Goal: Information Seeking & Learning: Learn about a topic

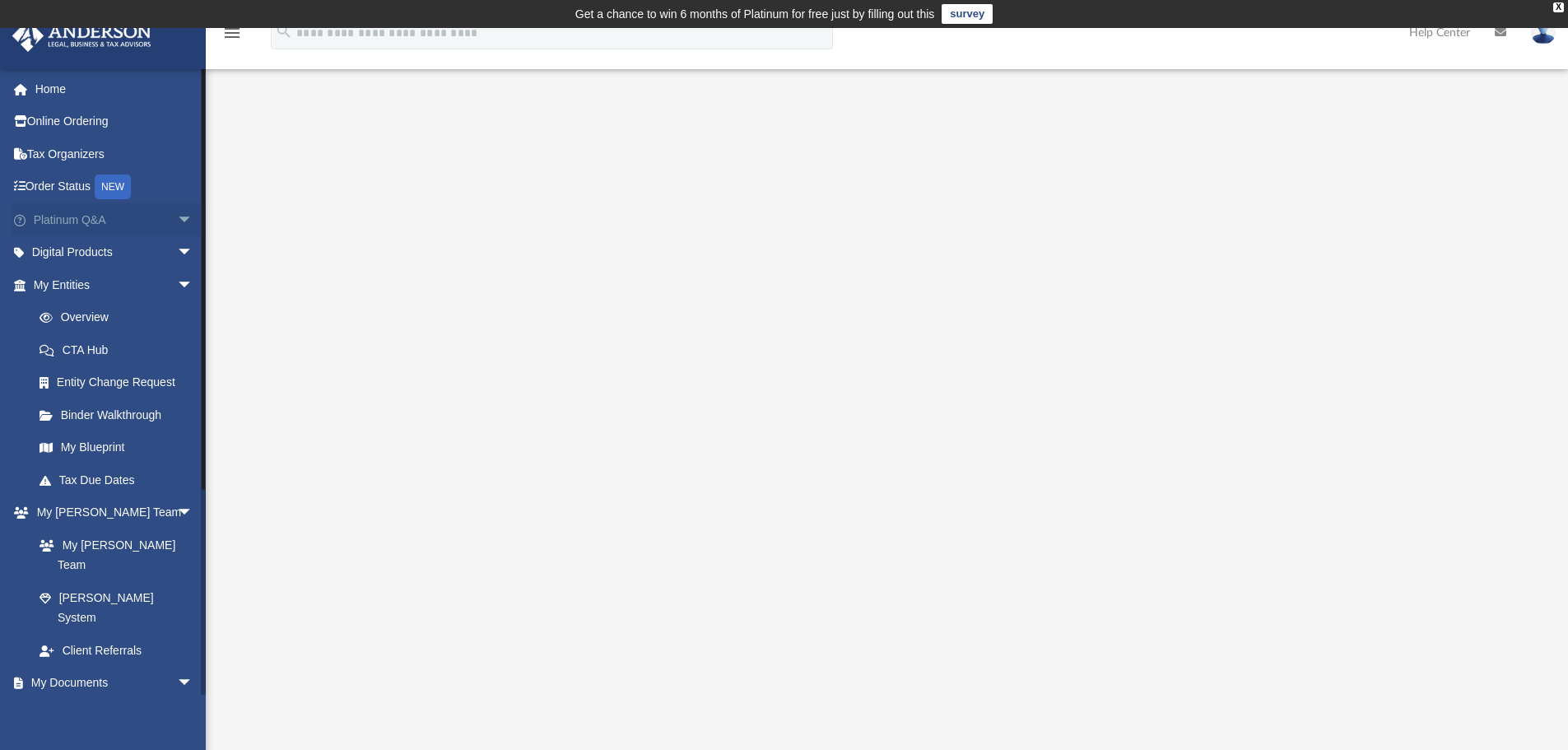
click at [131, 221] on link "Platinum Q&A arrow_drop_down" at bounding box center [115, 219] width 207 height 33
click at [177, 220] on span "arrow_drop_down" at bounding box center [193, 220] width 33 height 34
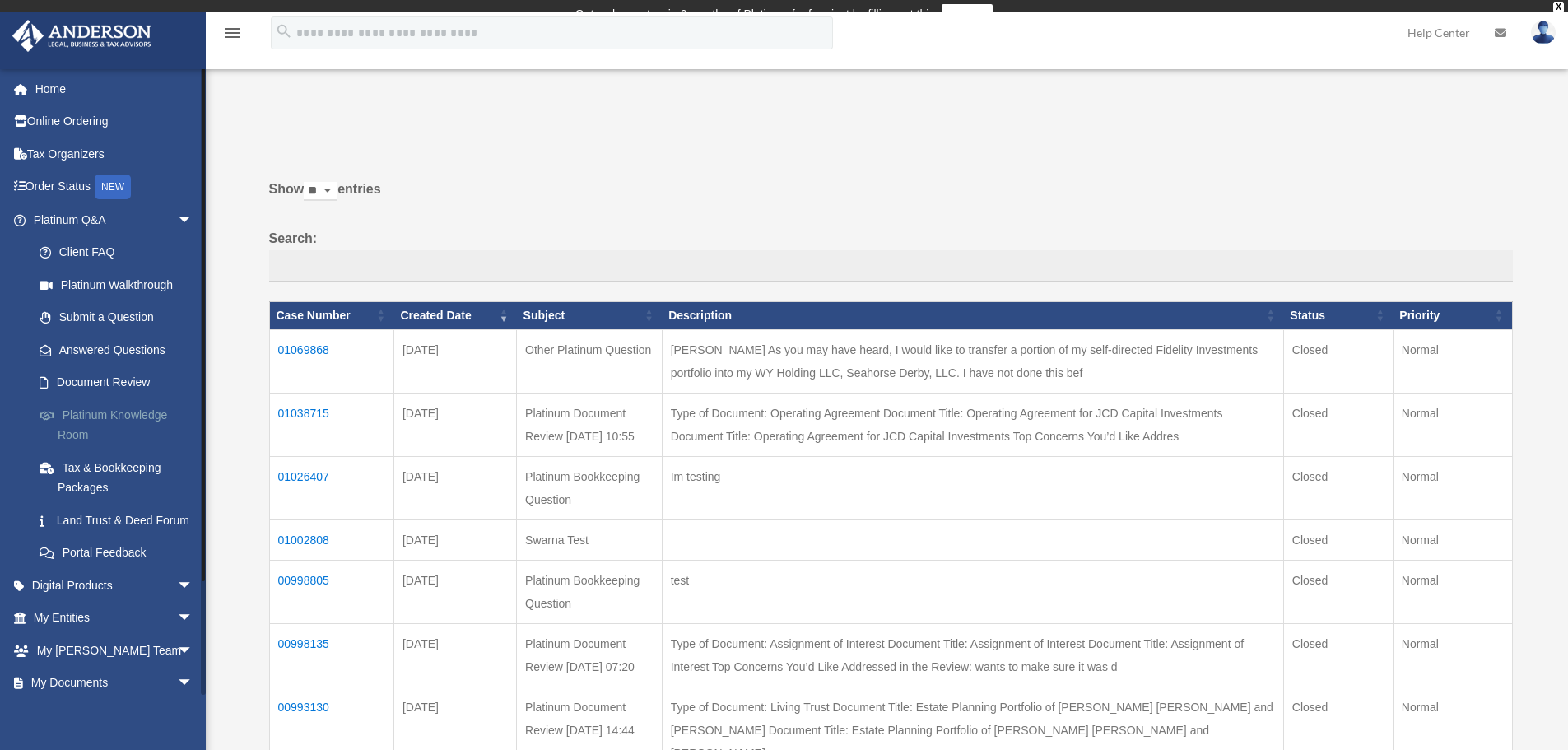
click at [111, 415] on link "Platinum Knowledge Room" at bounding box center [120, 424] width 195 height 53
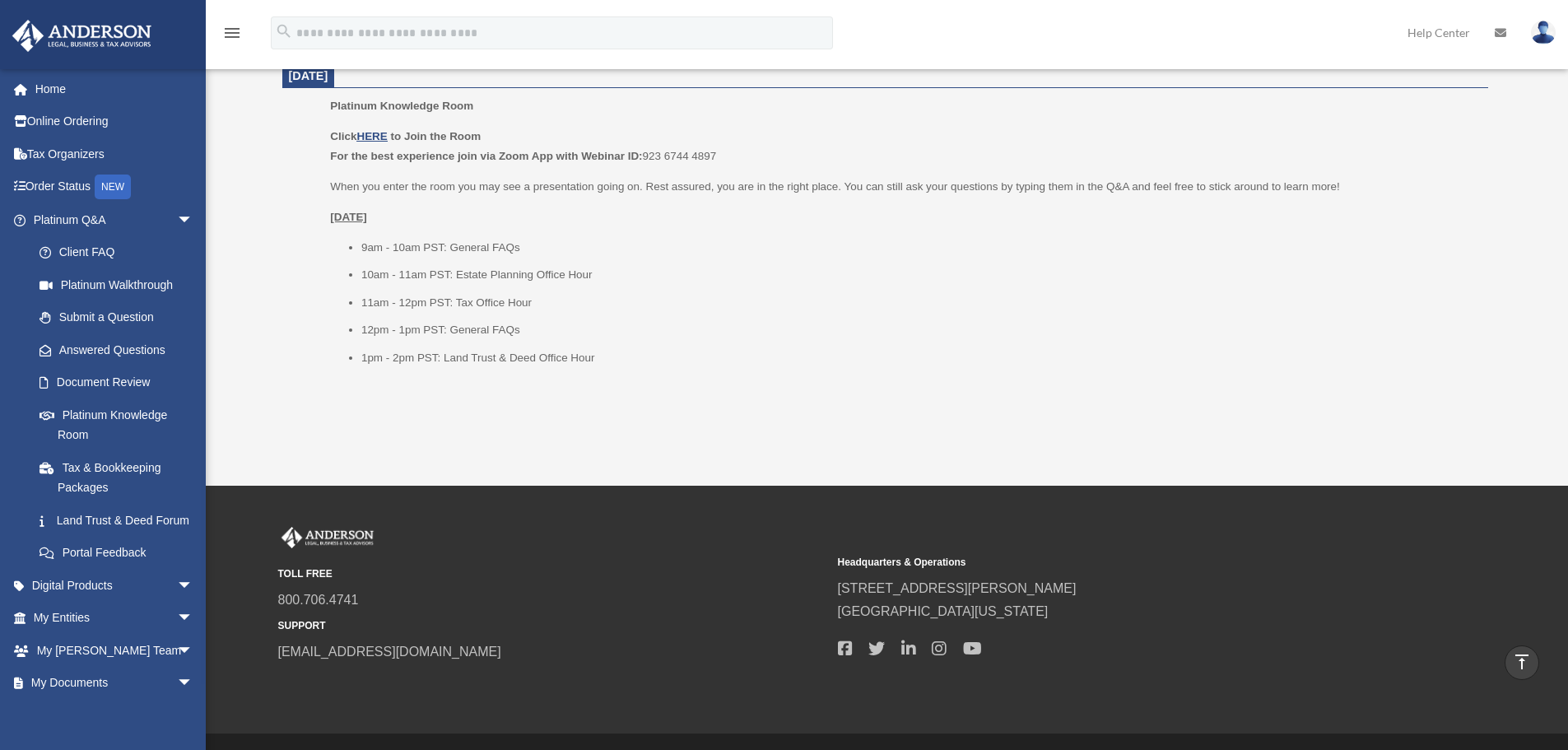
scroll to position [1990, 0]
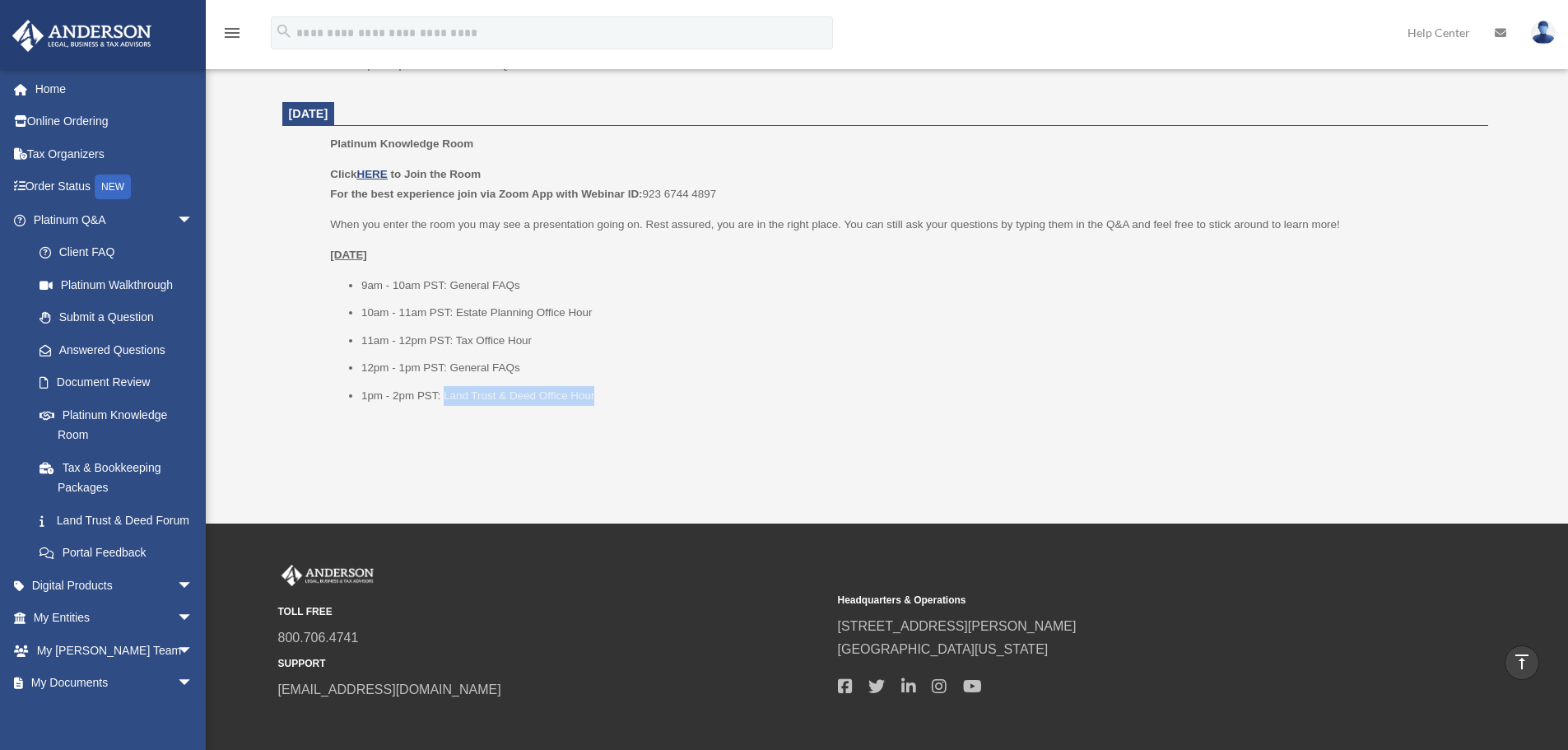
drag, startPoint x: 605, startPoint y: 396, endPoint x: 445, endPoint y: 404, distance: 160.2
click at [445, 404] on li "1pm - 2pm PST: Land Trust & Deed Office Hour" at bounding box center [919, 396] width 1116 height 20
click at [623, 395] on li "1pm - 2pm PST: Land Trust & Deed Office Hour" at bounding box center [919, 396] width 1116 height 20
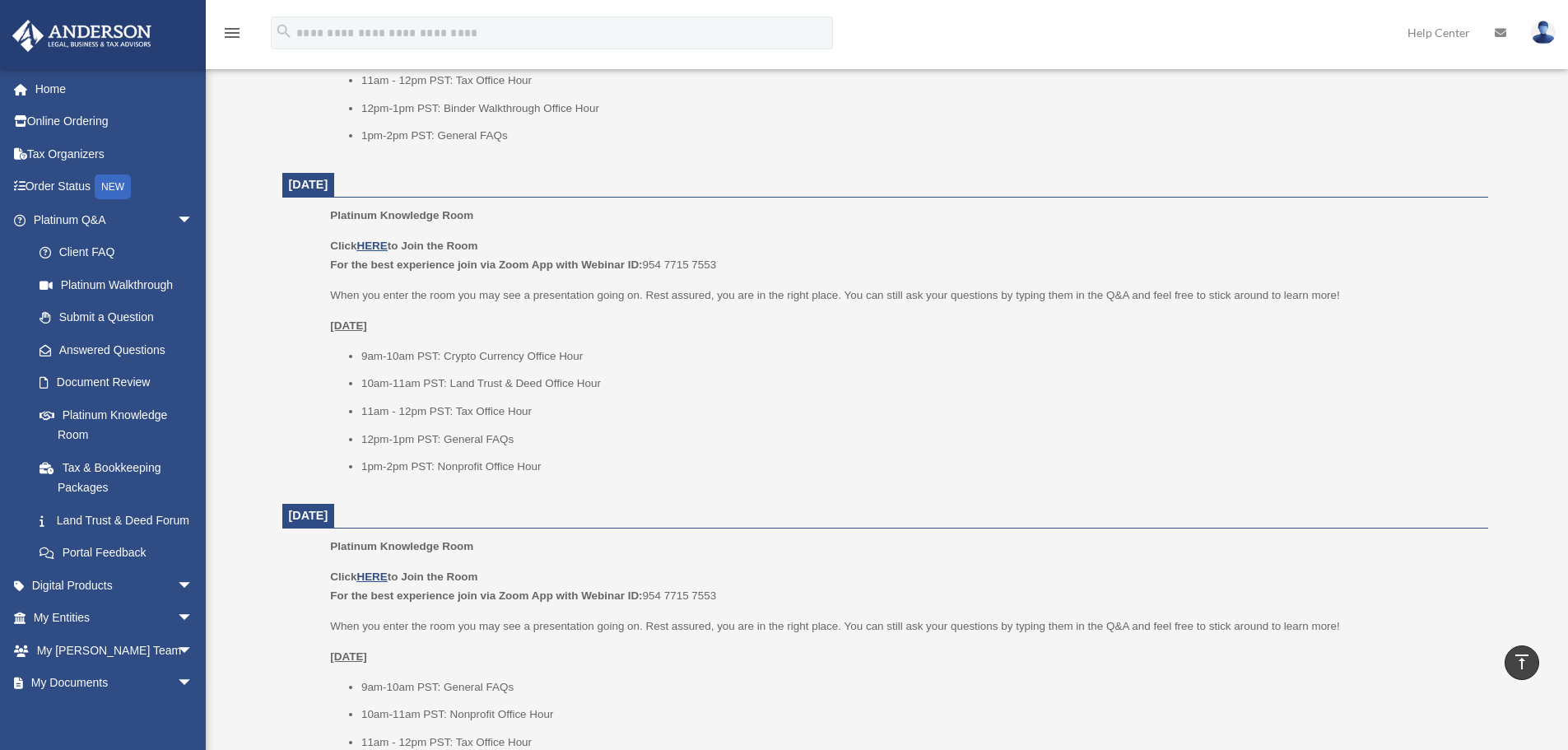
scroll to position [919, 0]
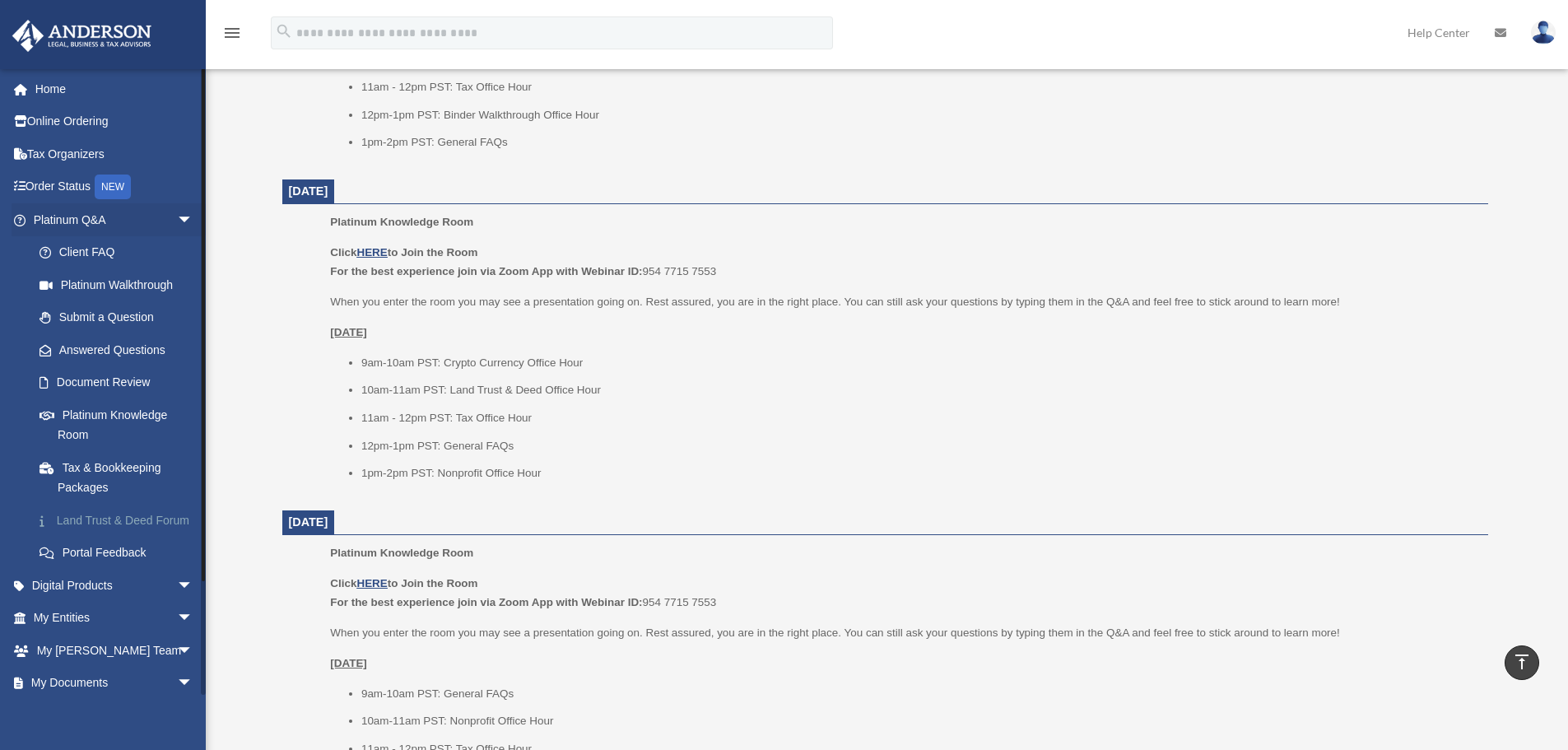
click at [91, 517] on link "Land Trust & Deed Forum" at bounding box center [120, 520] width 195 height 33
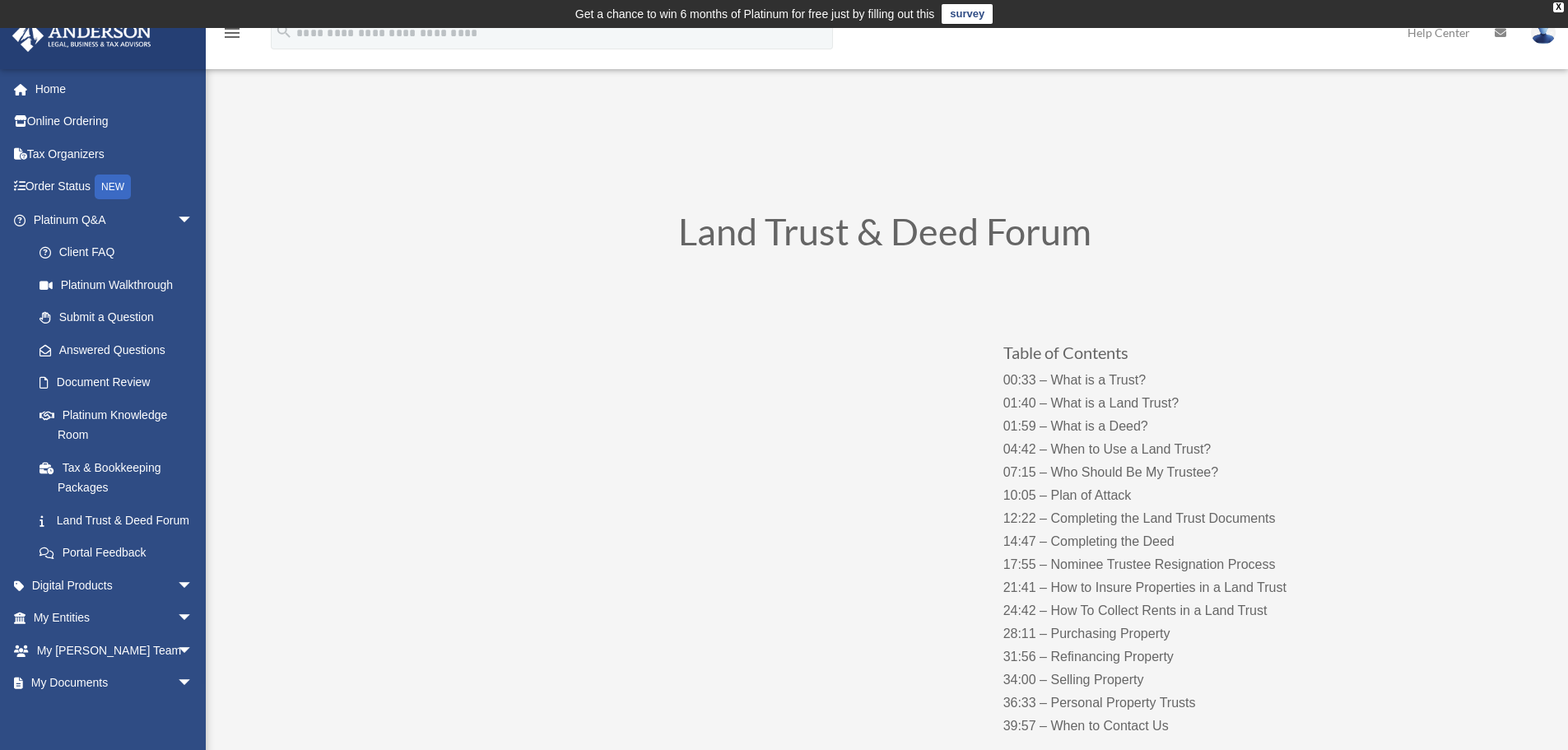
click at [944, 231] on h1 "Land Trust & Deed Forum" at bounding box center [885, 235] width 889 height 45
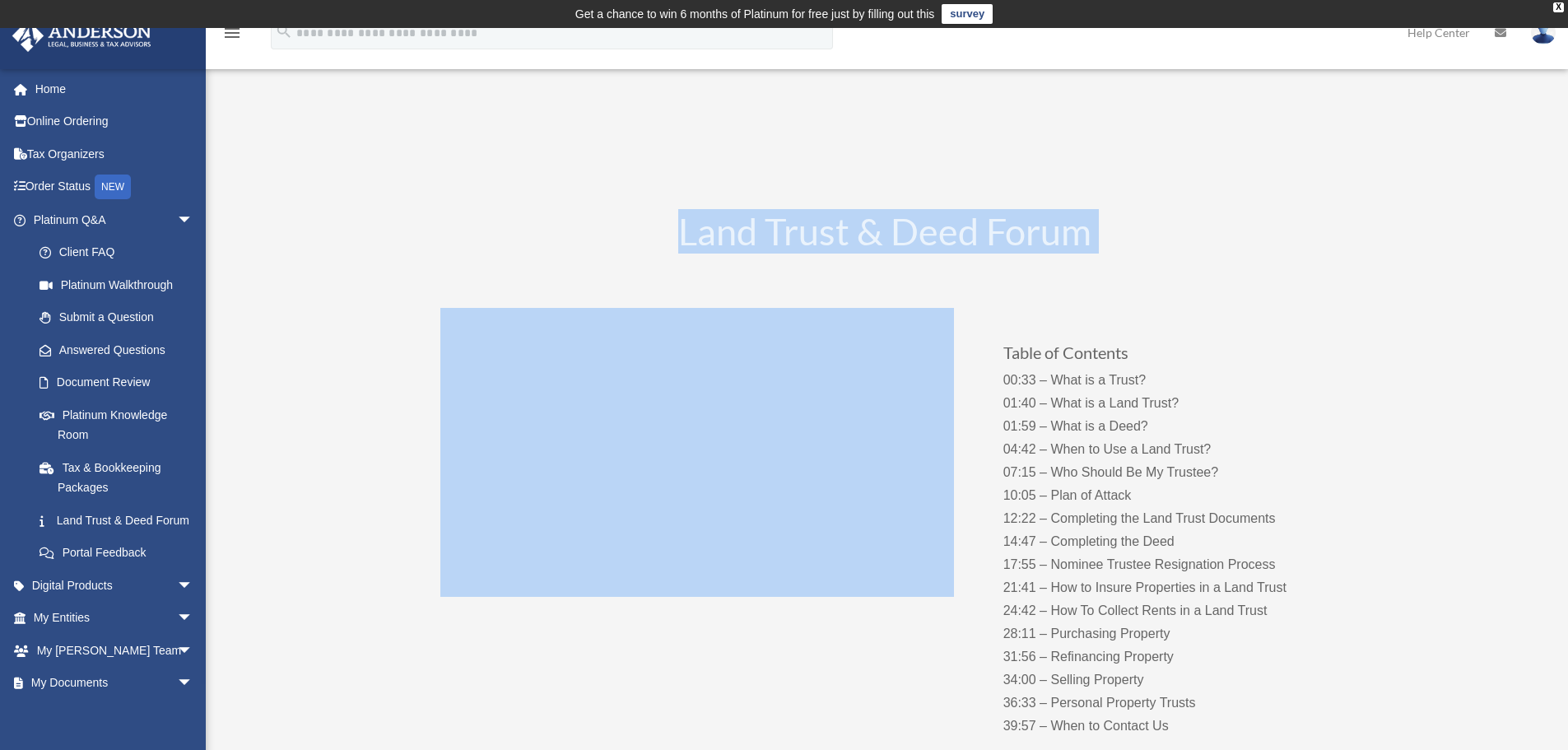
click at [944, 231] on h1 "Land Trust & Deed Forum" at bounding box center [885, 235] width 889 height 45
copy div "Land Trust & Deed Forum"
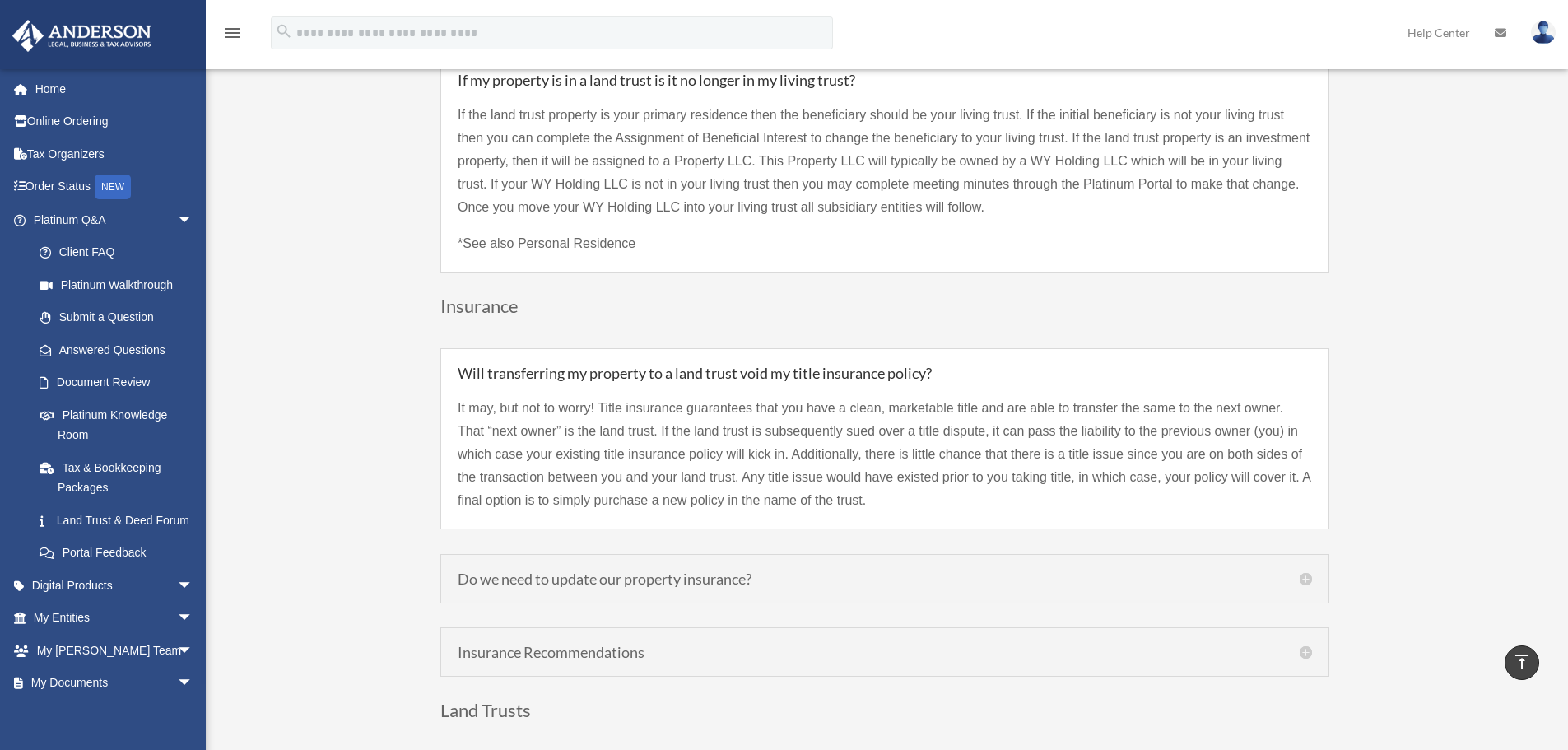
scroll to position [3705, 0]
click at [619, 561] on div "Do we need to update our property insurance? Yes. The default recommendation is…" at bounding box center [885, 575] width 889 height 49
click at [613, 567] on h5 "Do we need to update our property insurance?" at bounding box center [885, 575] width 855 height 15
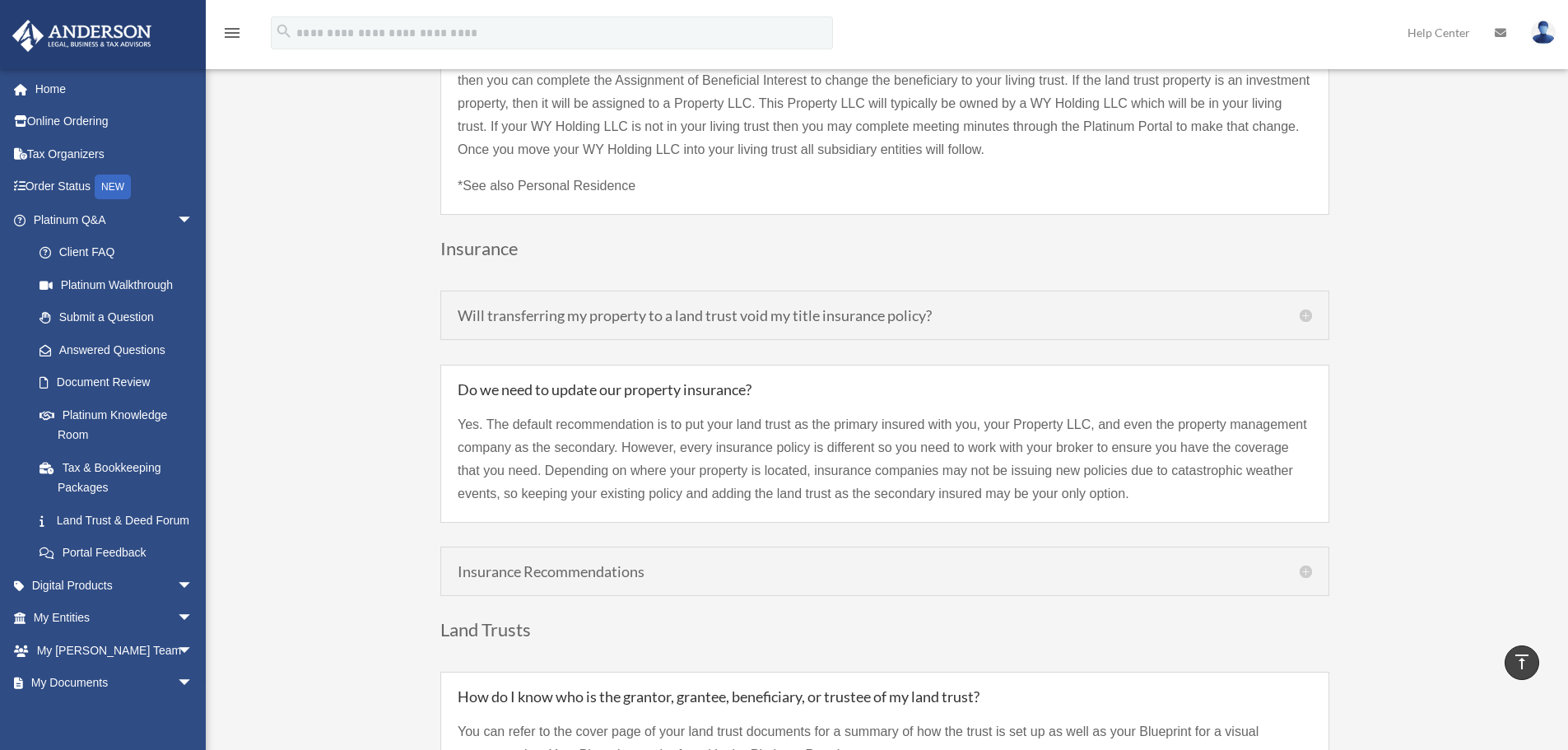
scroll to position [3788, 0]
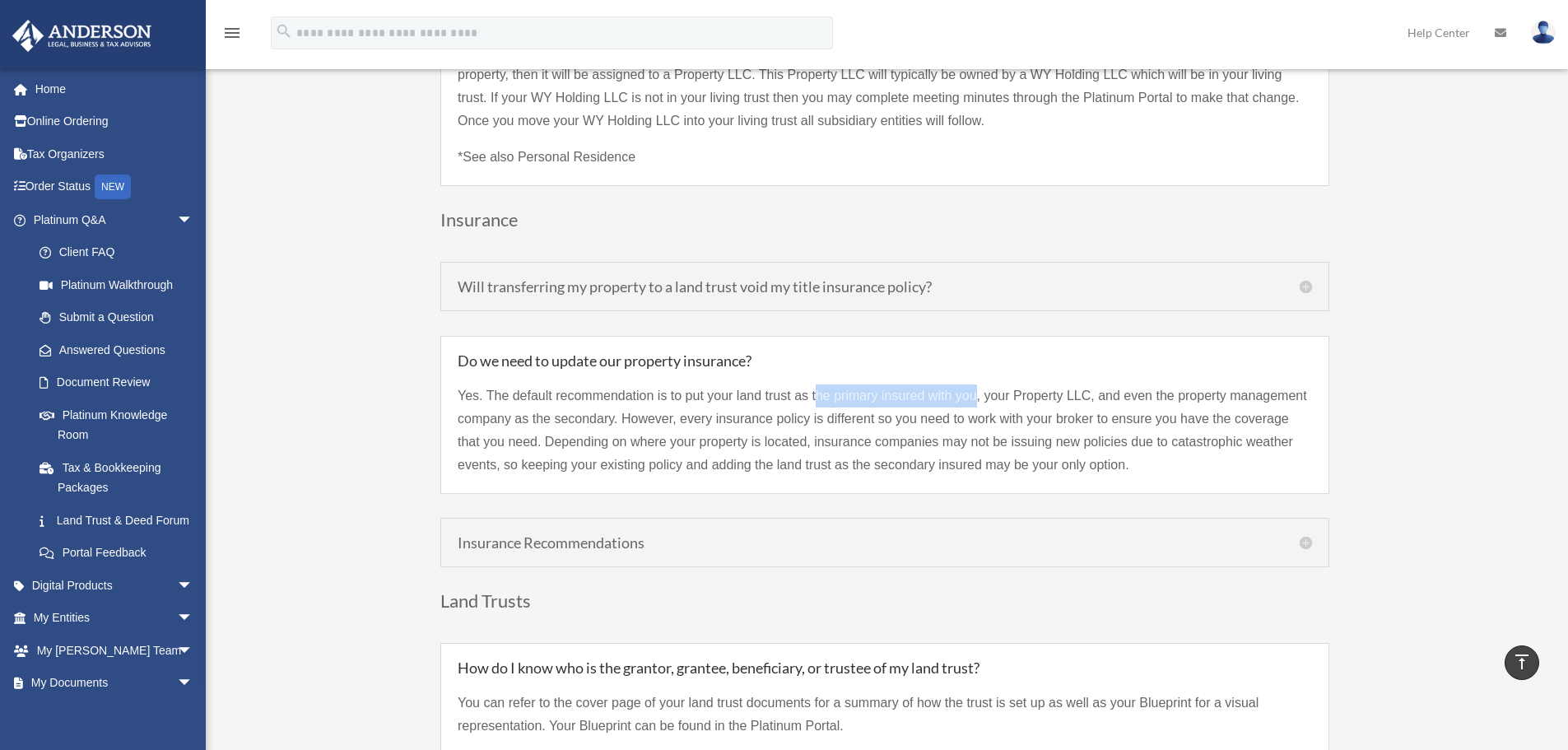
drag, startPoint x: 978, startPoint y: 371, endPoint x: 817, endPoint y: 371, distance: 161.0
click at [817, 385] on p "Yes. The default recommendation is to put your land trust as the primary insure…" at bounding box center [885, 431] width 855 height 93
drag, startPoint x: 1033, startPoint y: 371, endPoint x: 1097, endPoint y: 371, distance: 64.0
click at [1097, 385] on p "Yes. The default recommendation is to put your land trust as the primary insure…" at bounding box center [885, 431] width 855 height 93
click at [1159, 438] on p "Yes. The default recommendation is to put your land trust as the primary insure…" at bounding box center [885, 431] width 855 height 93
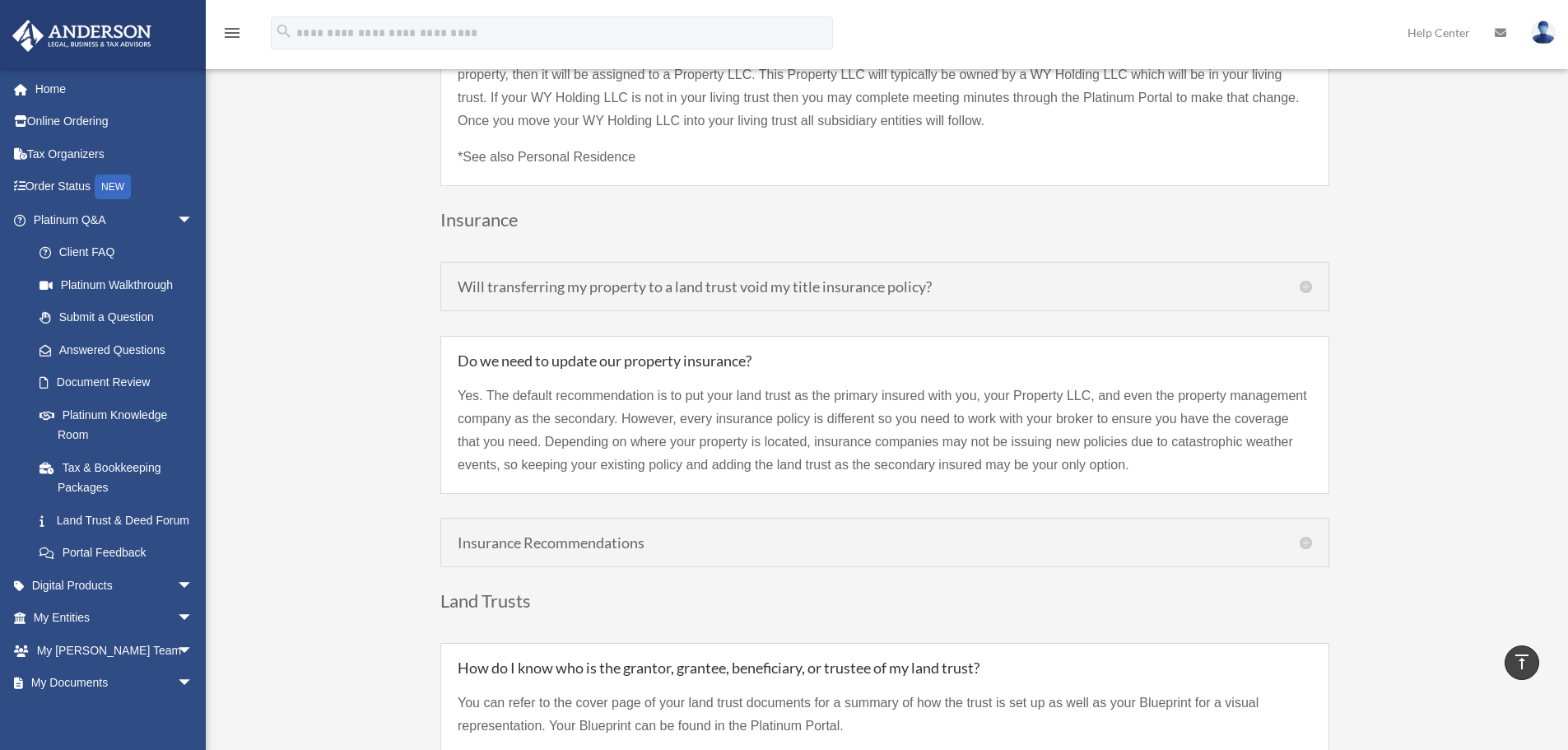
click at [592, 535] on h5 "Insurance Recommendations" at bounding box center [885, 542] width 855 height 15
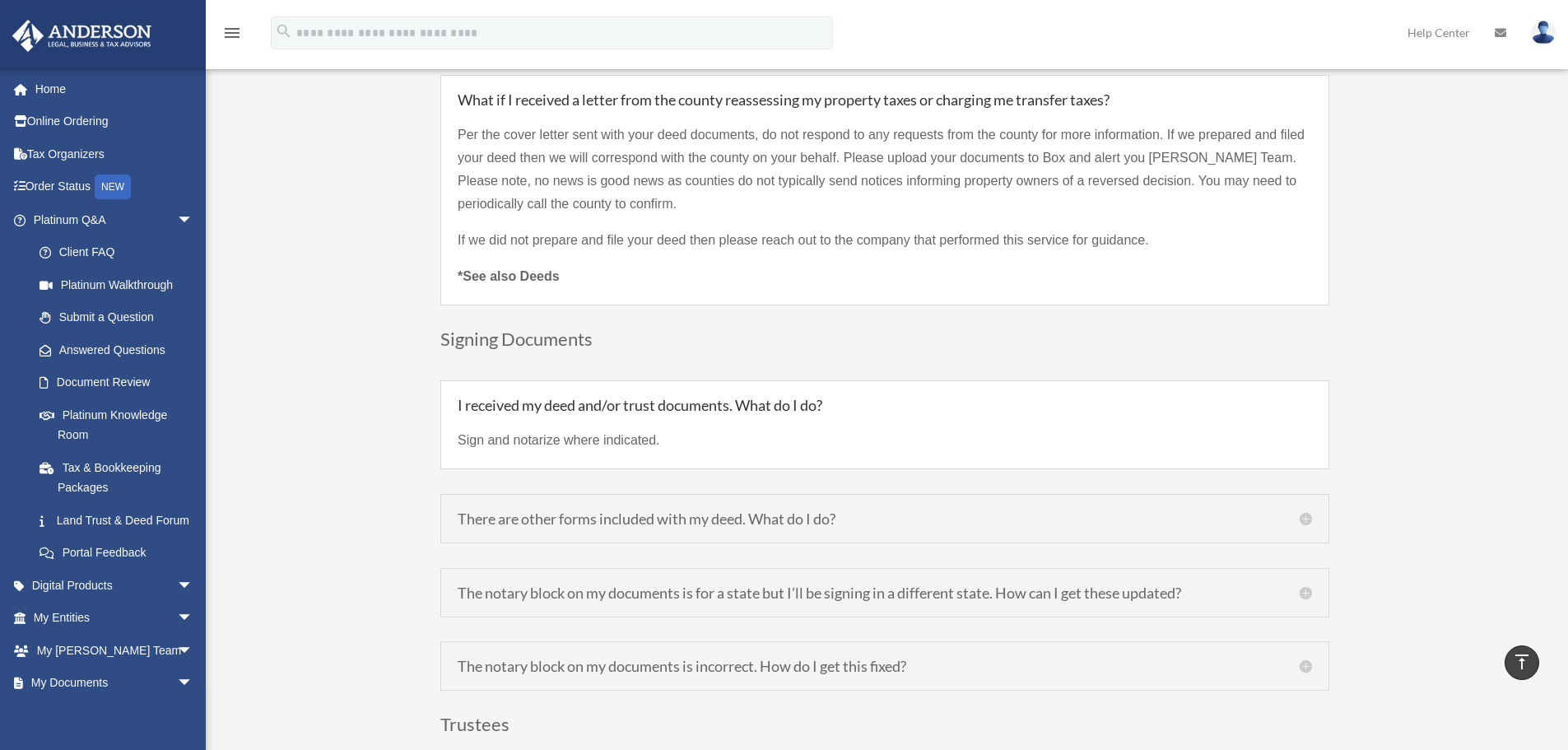
scroll to position [5435, 0]
click at [177, 220] on span "arrow_drop_down" at bounding box center [193, 220] width 33 height 34
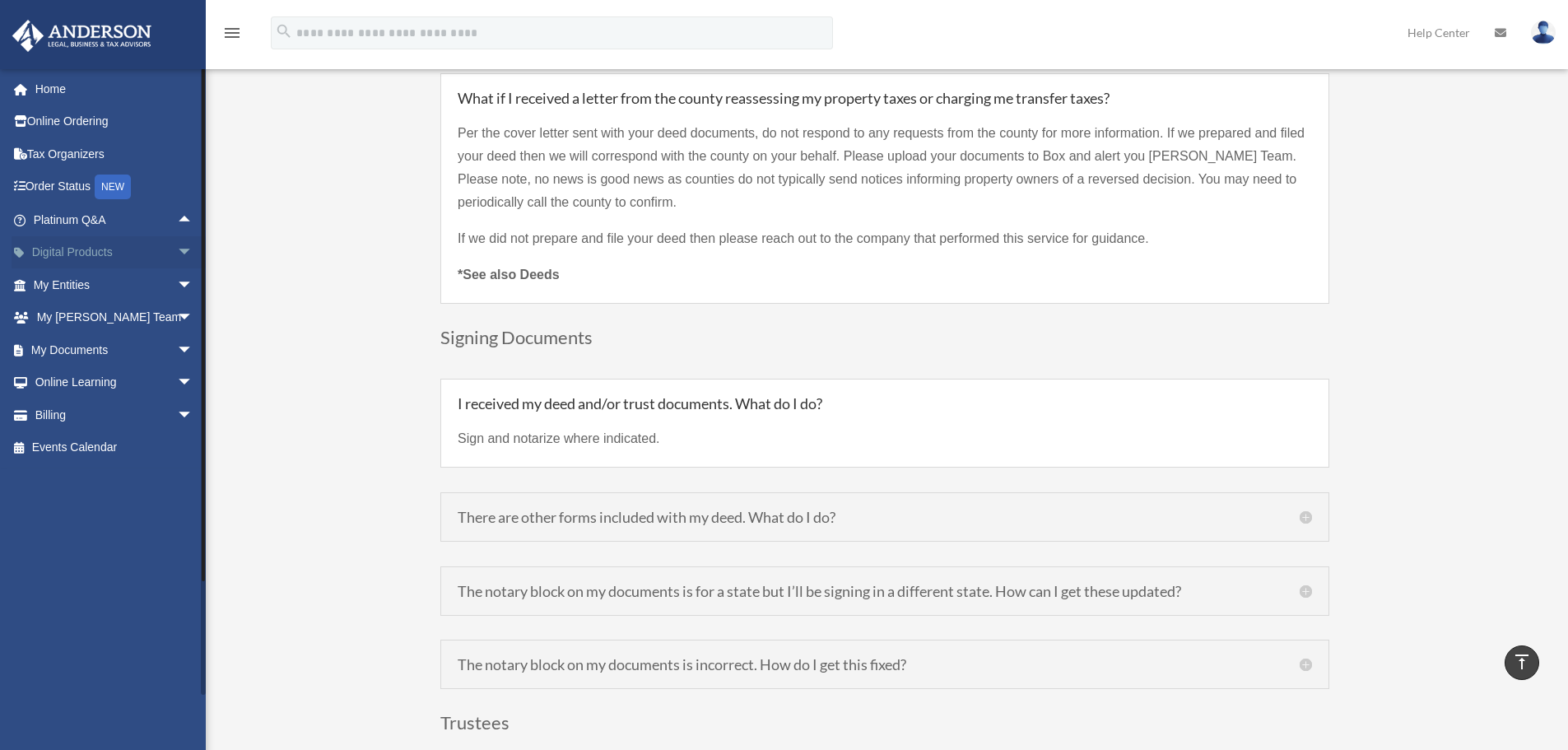
click at [177, 253] on span "arrow_drop_down" at bounding box center [193, 253] width 33 height 34
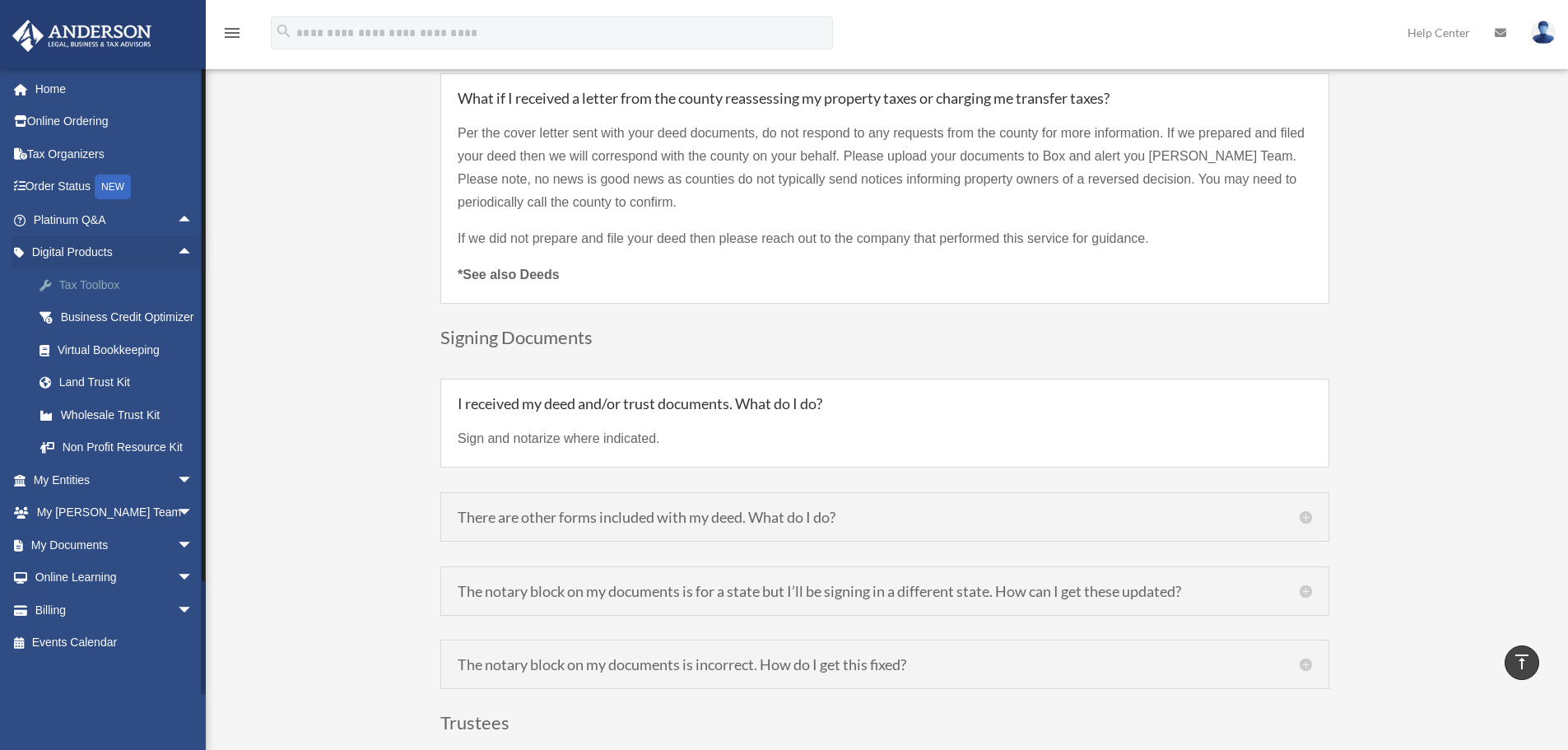
click at [93, 286] on div "Tax Toolbox" at bounding box center [127, 285] width 140 height 20
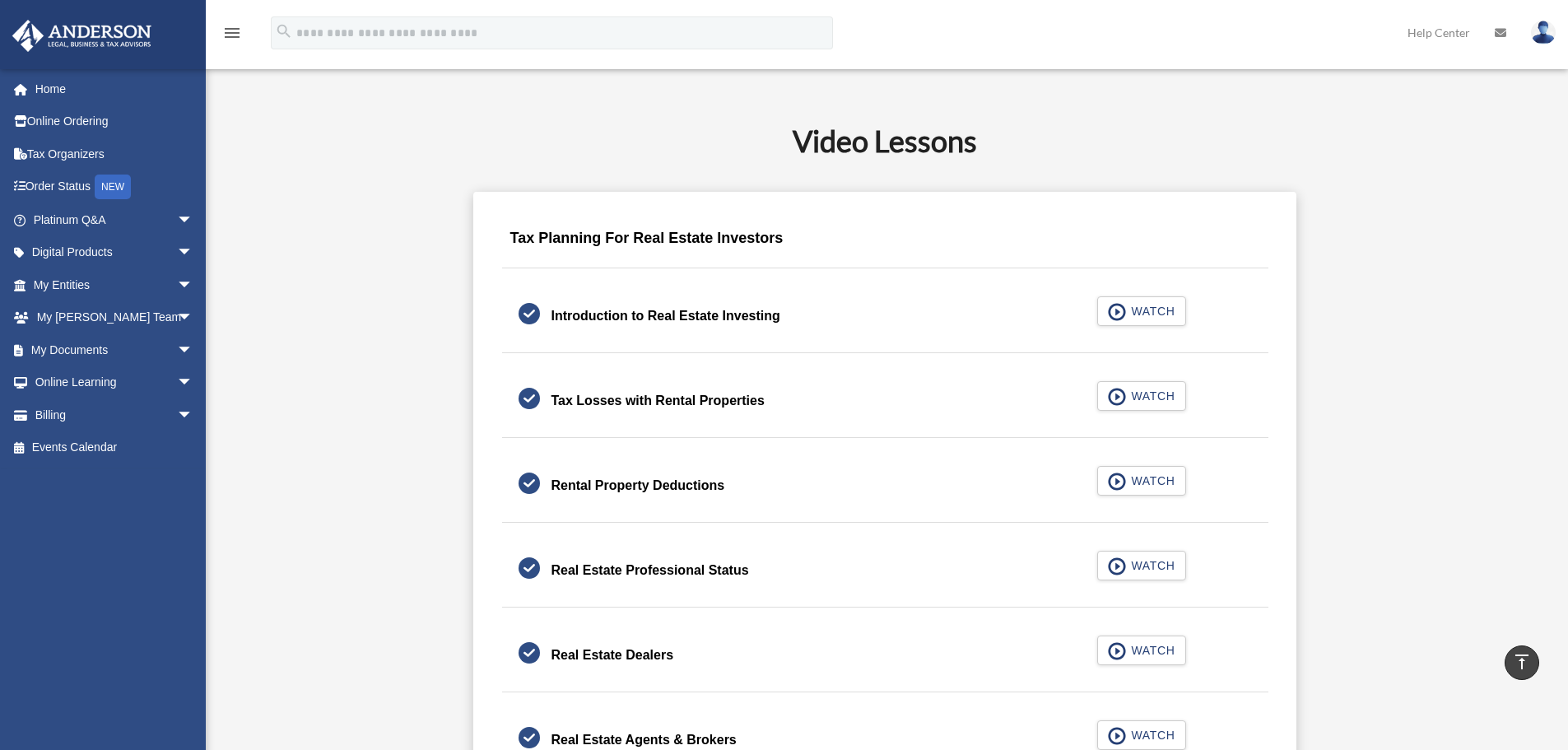
scroll to position [988, 0]
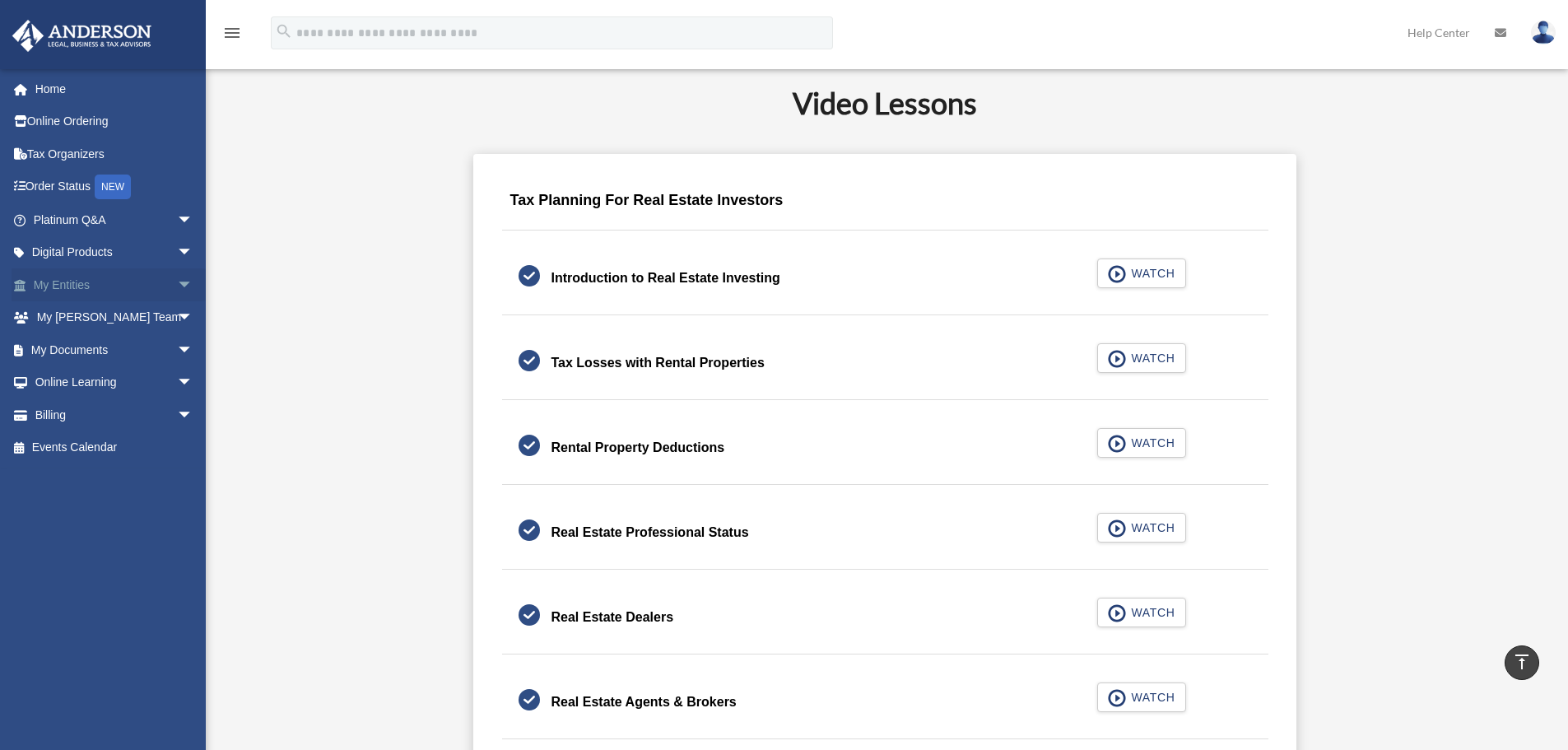
click at [177, 281] on span "arrow_drop_down" at bounding box center [193, 285] width 33 height 34
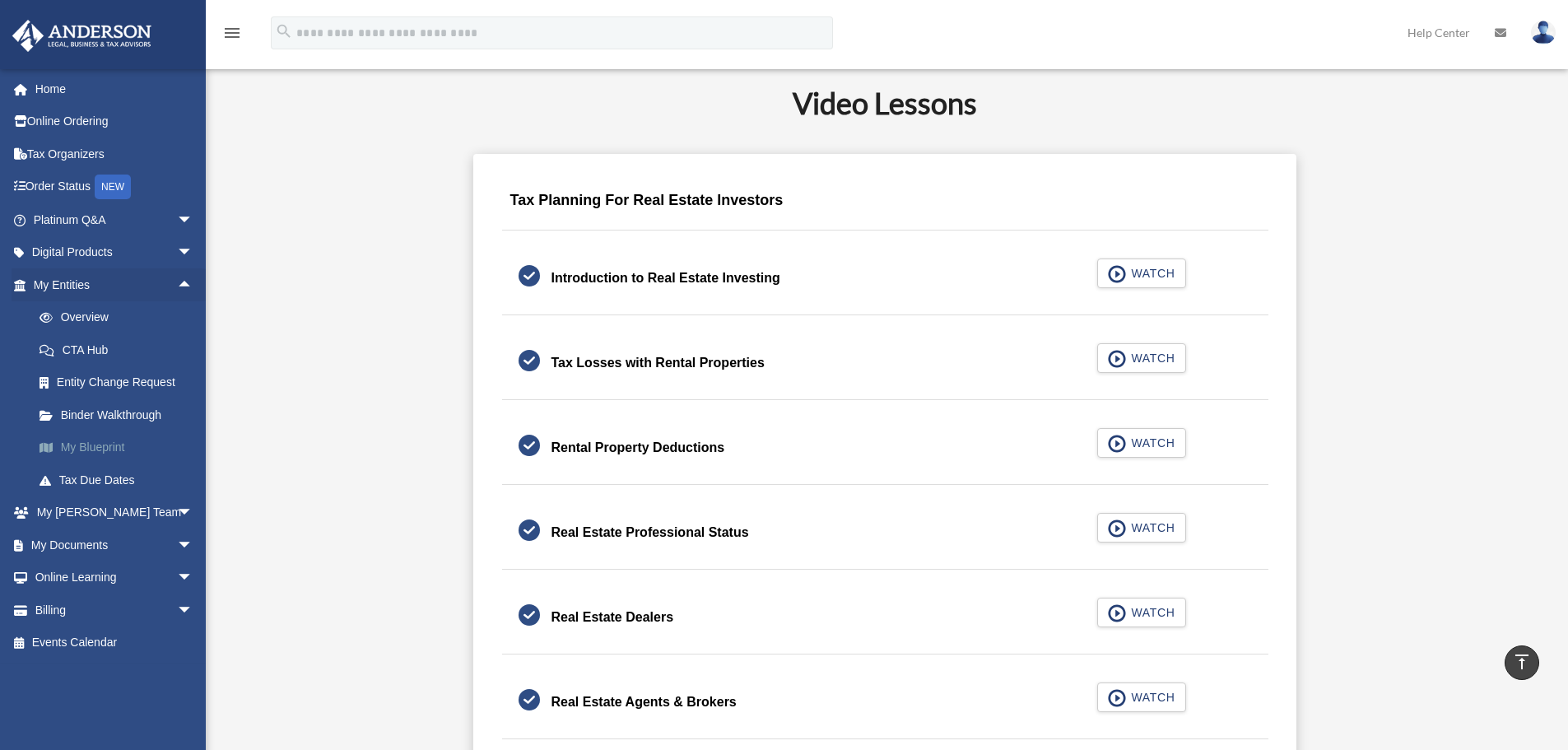
click at [93, 451] on link "My Blueprint" at bounding box center [120, 447] width 195 height 33
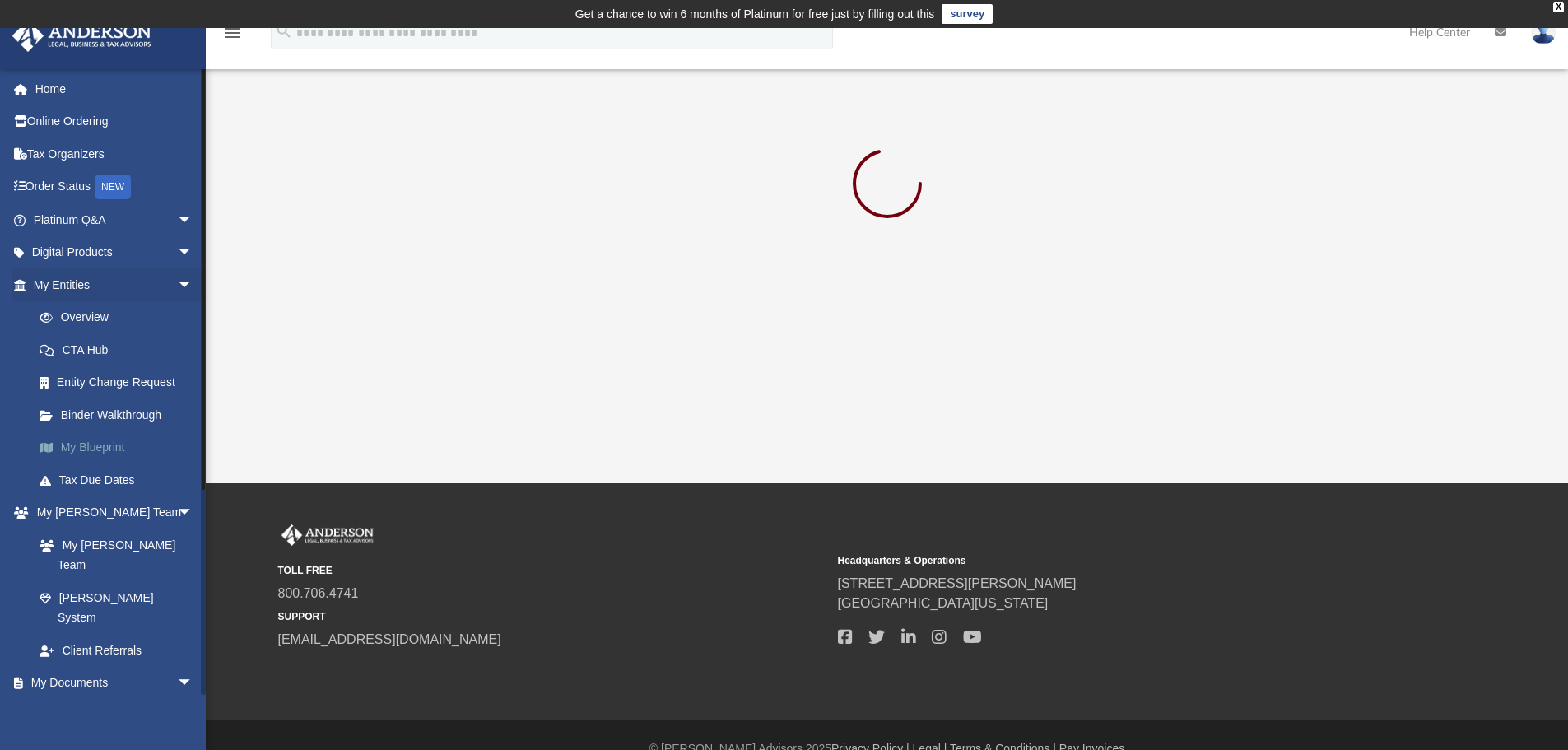
click at [90, 445] on link "My Blueprint" at bounding box center [120, 447] width 195 height 33
click at [177, 209] on span "arrow_drop_down" at bounding box center [193, 220] width 33 height 34
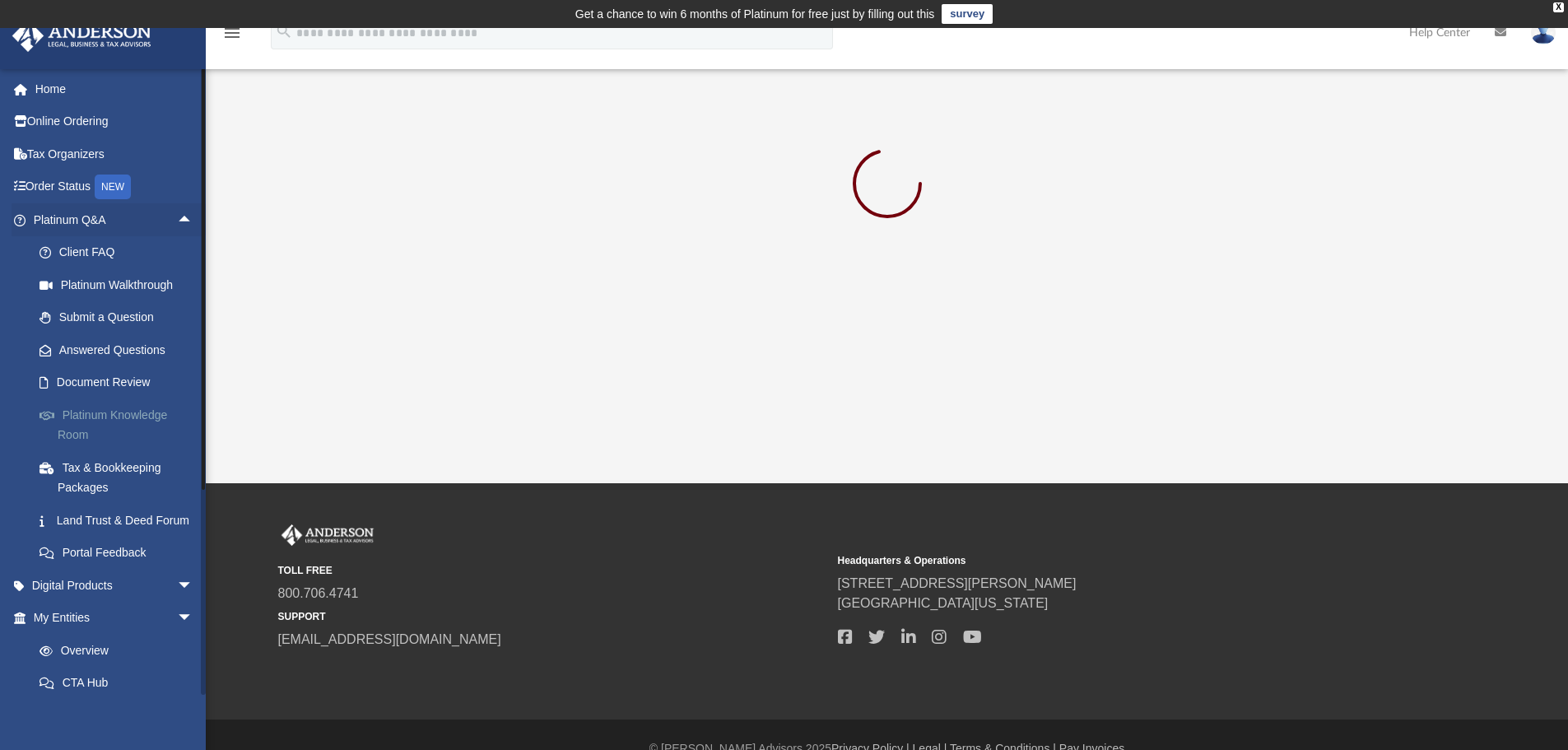
click at [99, 412] on link "Platinum Knowledge Room" at bounding box center [120, 424] width 195 height 53
click at [112, 414] on link "Platinum Knowledge Room" at bounding box center [120, 424] width 195 height 53
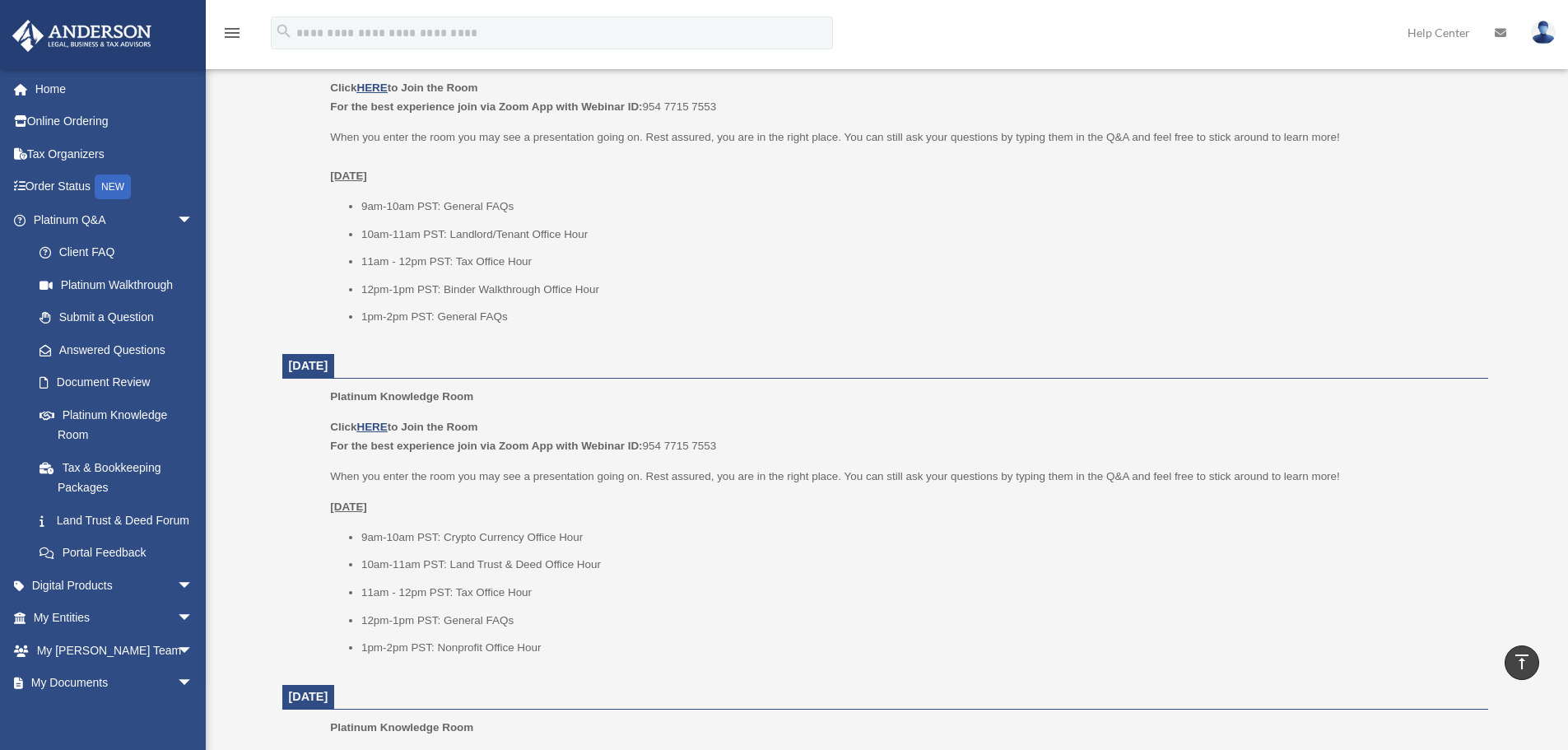
scroll to position [824, 0]
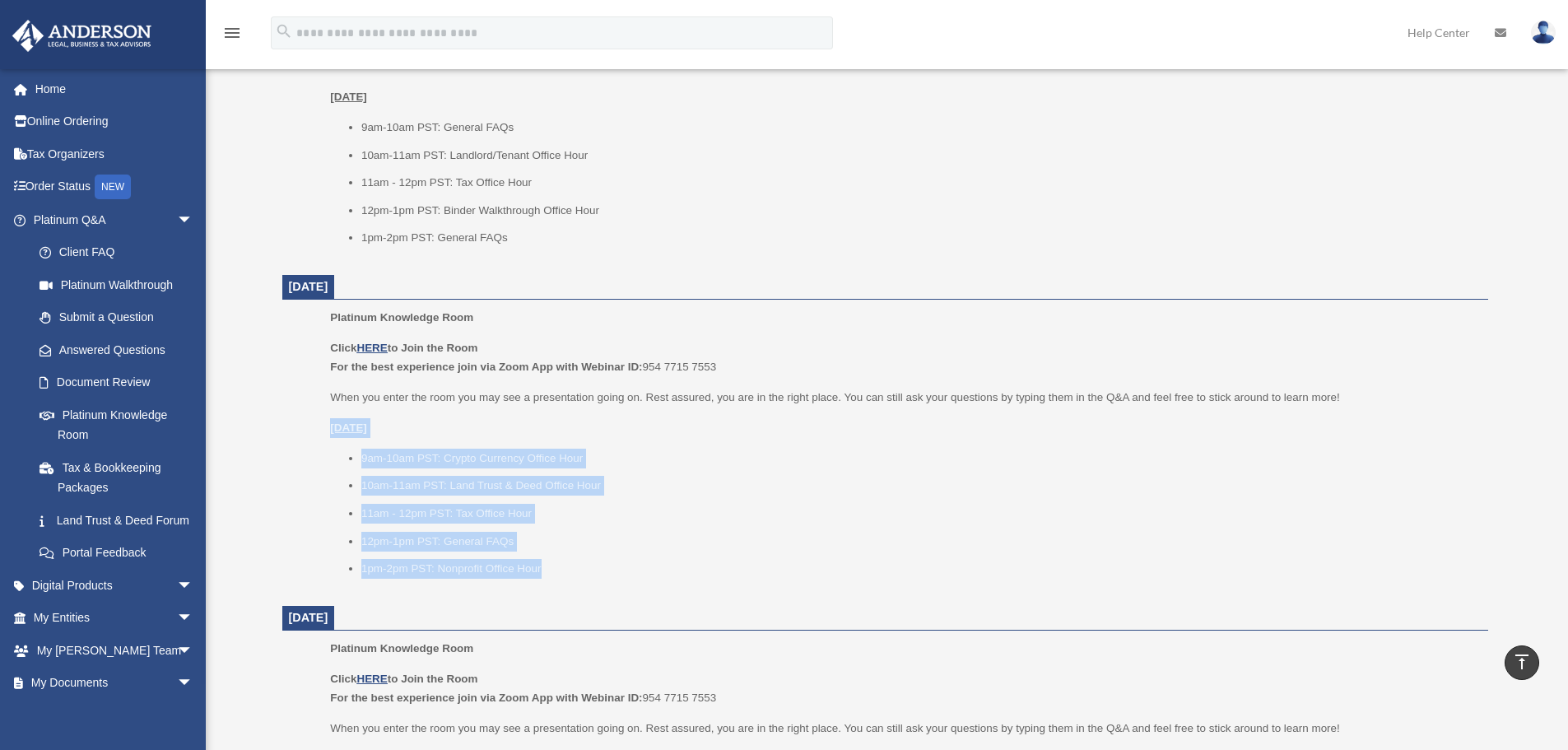
drag, startPoint x: 546, startPoint y: 564, endPoint x: 353, endPoint y: 429, distance: 235.5
click at [332, 430] on div "Click HERE to Join the Room For the best experience join via Zoom App with Webi…" at bounding box center [903, 459] width 1146 height 240
copy div "Wednesday, August 13 9am-10am PST: Crypto Currency Office Hour 10am-11am PST: L…"
click at [81, 534] on link "Land Trust & Deed Forum" at bounding box center [120, 520] width 195 height 33
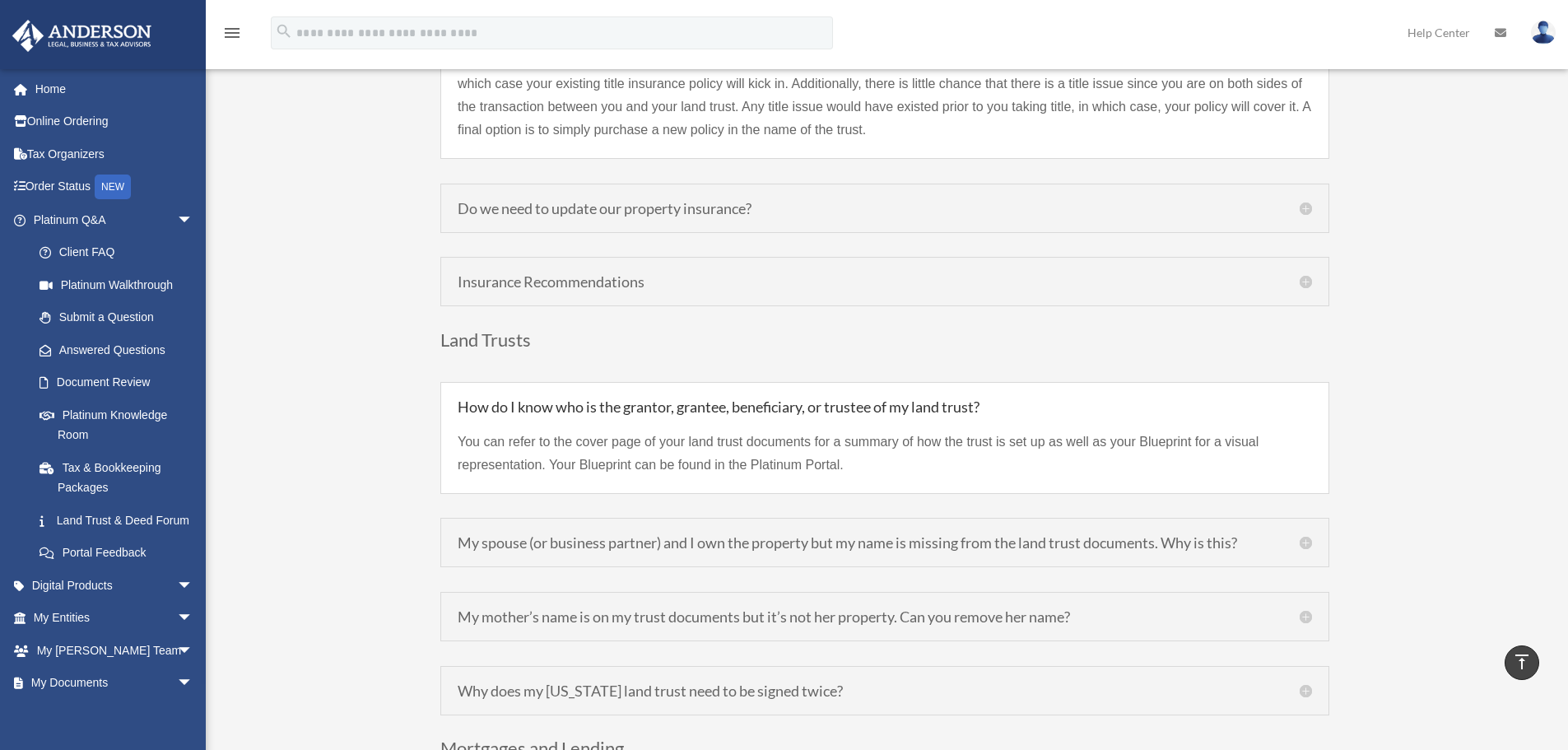
scroll to position [3980, 0]
